Goal: Information Seeking & Learning: Check status

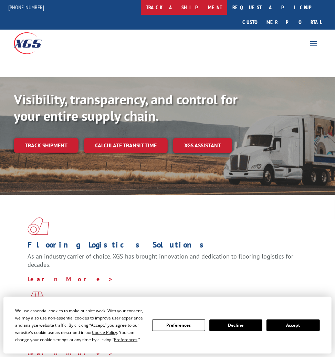
click at [194, 6] on link "track a shipment" at bounding box center [184, 7] width 86 height 15
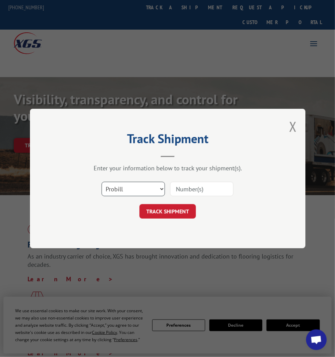
click at [142, 188] on select "Select category... Probill BOL PO" at bounding box center [133, 189] width 63 height 14
select select "bol"
click at [102, 182] on select "Select category... Probill BOL PO" at bounding box center [133, 189] width 63 height 14
click at [185, 189] on input at bounding box center [201, 189] width 63 height 14
paste input "3385474"
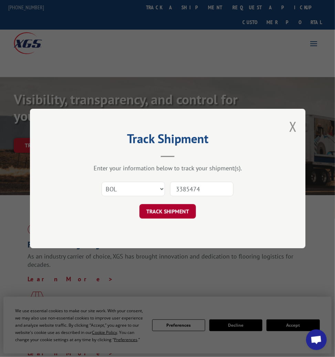
type input "3385474"
click at [175, 212] on button "TRACK SHIPMENT" at bounding box center [167, 211] width 56 height 14
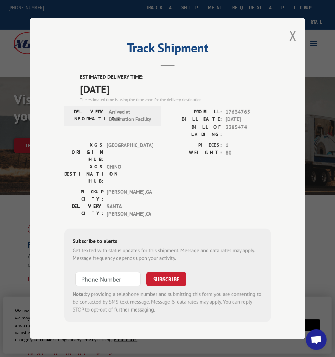
click at [73, 79] on div "ESTIMATED DELIVERY TIME: [DATE] The estimated time is using the time zone for t…" at bounding box center [167, 197] width 207 height 249
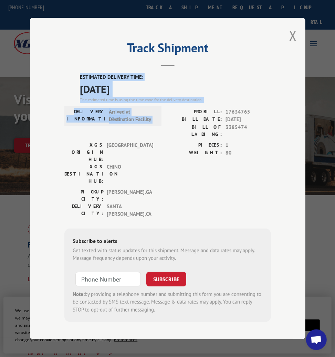
drag, startPoint x: 72, startPoint y: 80, endPoint x: 157, endPoint y: 124, distance: 95.3
click at [157, 124] on div "ESTIMATED DELIVERY TIME: [DATE] The estimated time is using the time zone for t…" at bounding box center [167, 197] width 207 height 249
copy div "ESTIMATED DELIVERY TIME: [DATE] The estimated time is using the time zone for t…"
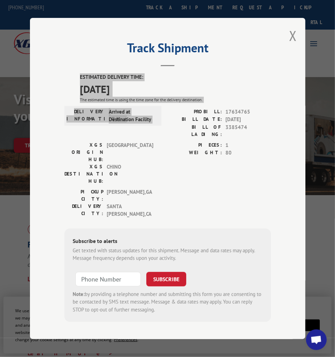
scroll to position [0, 2]
